Goal: Navigation & Orientation: Go to known website

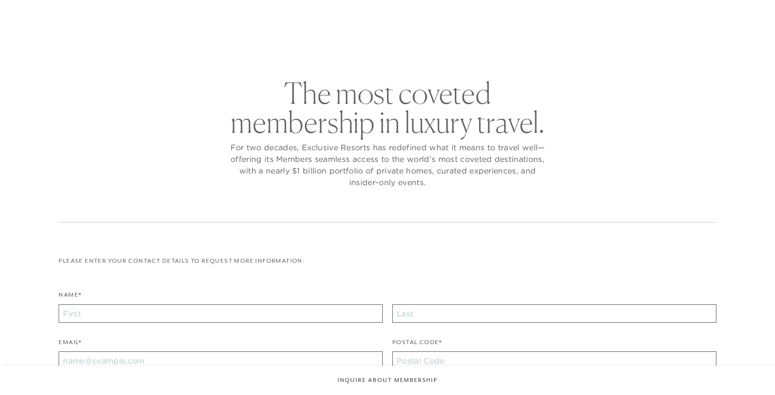
checkbox input "false"
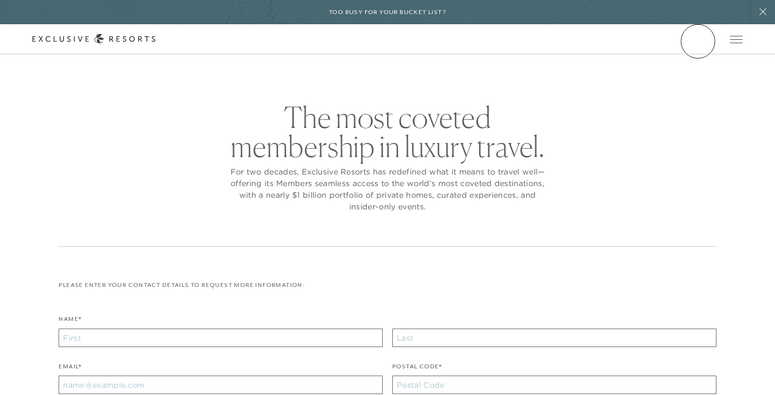
click at [0, 0] on link "Member Login" at bounding box center [0, 0] width 0 height 0
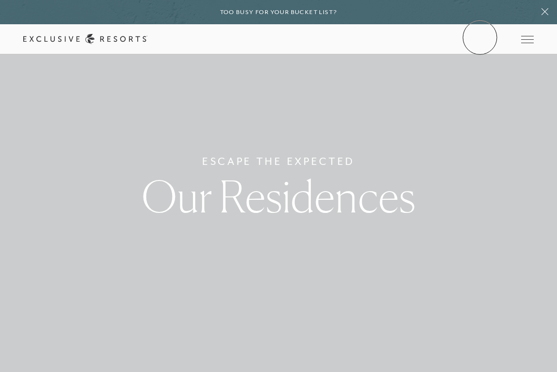
click at [0, 0] on link "Member Login" at bounding box center [0, 0] width 0 height 0
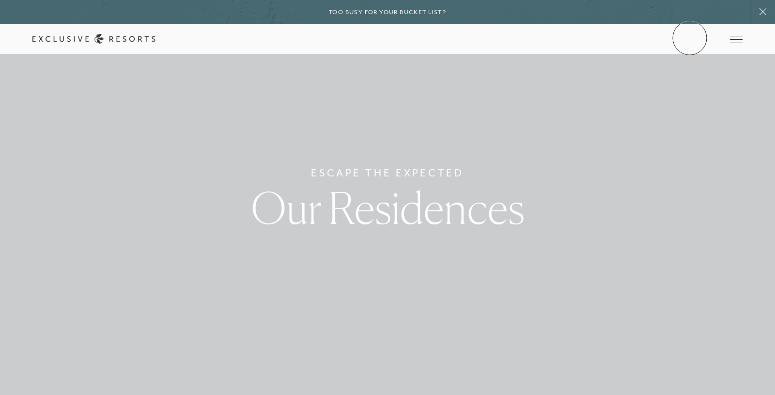
click at [0, 0] on link "Member Login" at bounding box center [0, 0] width 0 height 0
